Goal: Transaction & Acquisition: Register for event/course

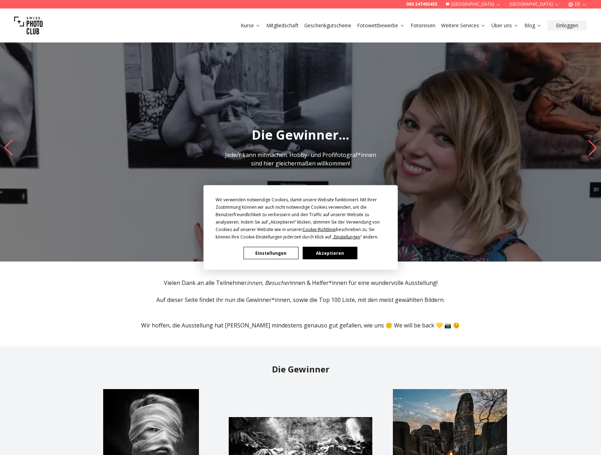
click at [376, 26] on div "Wir verwenden notwendige Cookies, damit unsere Website funktioniert. Mit Ihrer …" at bounding box center [300, 227] width 601 height 455
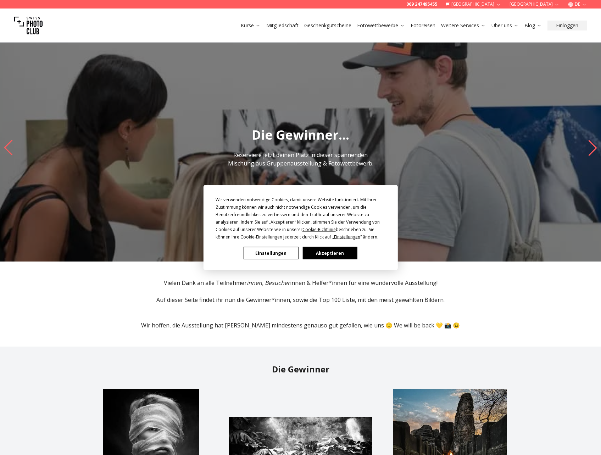
click at [337, 262] on div "Wir verwenden notwendige Cookies, damit unsere Website funktioniert. Mit Ihrer …" at bounding box center [300, 227] width 194 height 85
click at [339, 252] on button "Akzeptieren" at bounding box center [329, 253] width 55 height 12
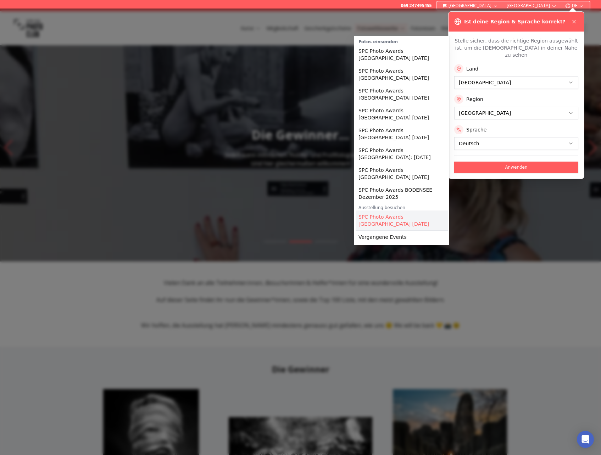
click at [389, 215] on link "SPC Photo Awards [GEOGRAPHIC_DATA] [DATE]" at bounding box center [402, 221] width 92 height 20
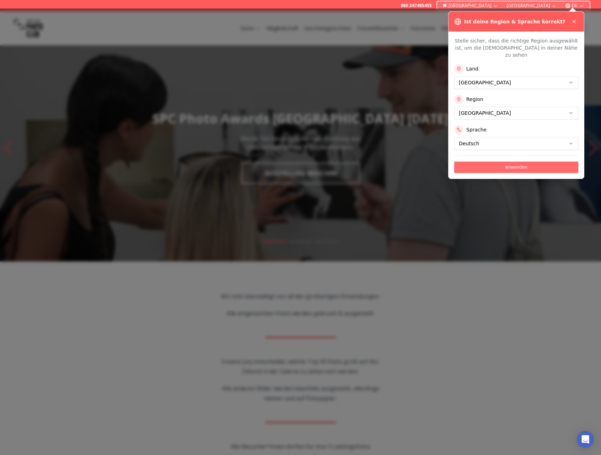
click at [490, 162] on button "Anwenden" at bounding box center [516, 167] width 124 height 11
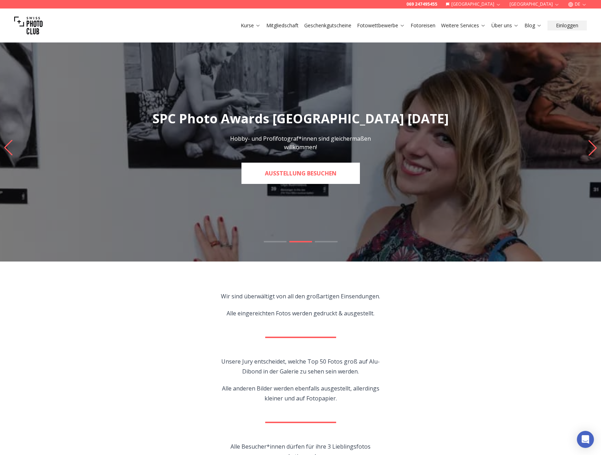
click at [310, 173] on link "Ausstellung besuchen" at bounding box center [300, 173] width 118 height 21
